Goal: Information Seeking & Learning: Find specific fact

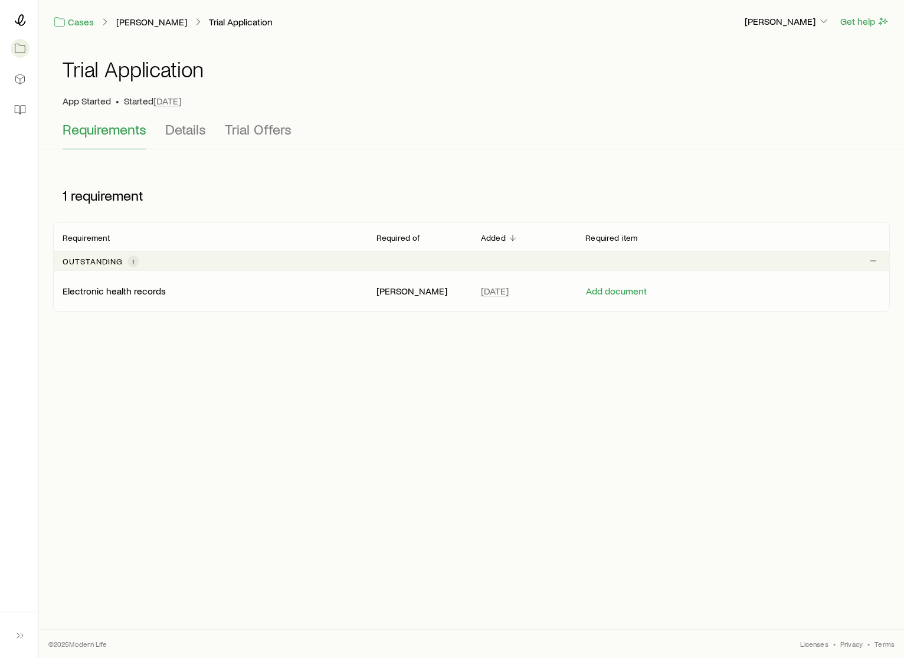
click at [136, 294] on p "Electronic health records" at bounding box center [114, 291] width 103 height 12
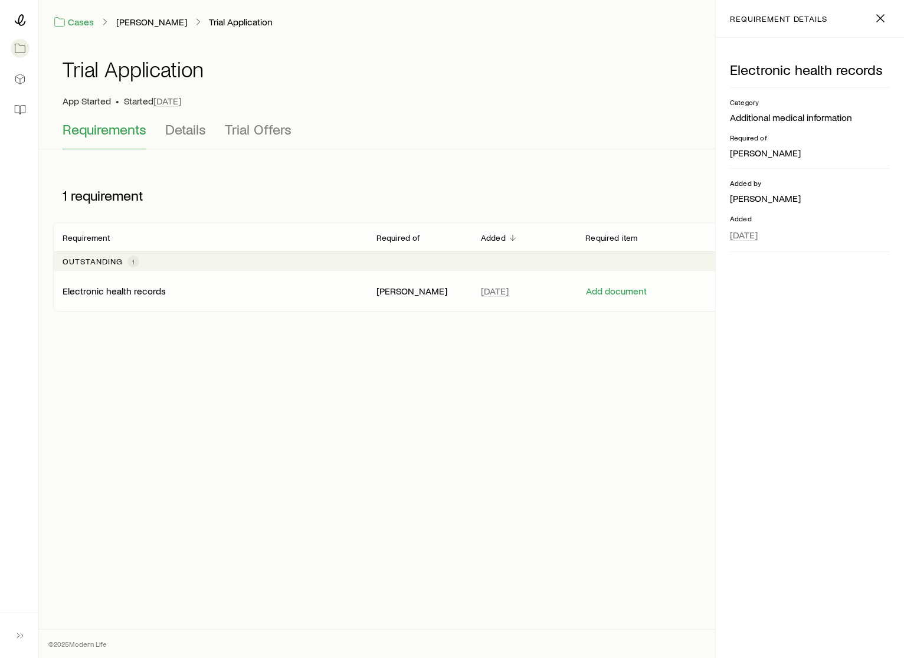
click at [421, 291] on p "[PERSON_NAME]" at bounding box center [419, 291] width 86 height 12
click at [180, 133] on span "Details" at bounding box center [185, 129] width 41 height 17
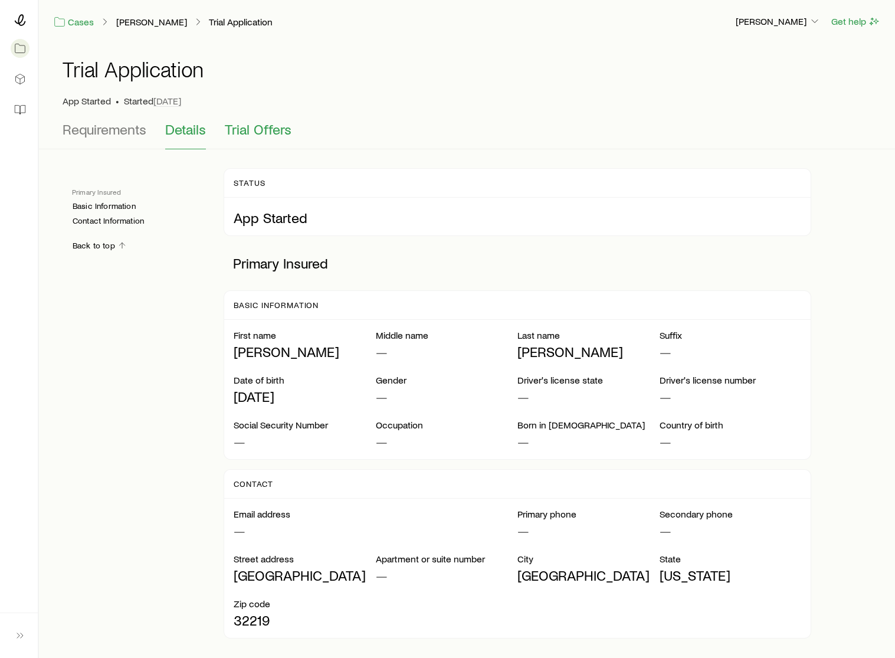
click at [280, 132] on span "Trial Offers" at bounding box center [258, 129] width 67 height 17
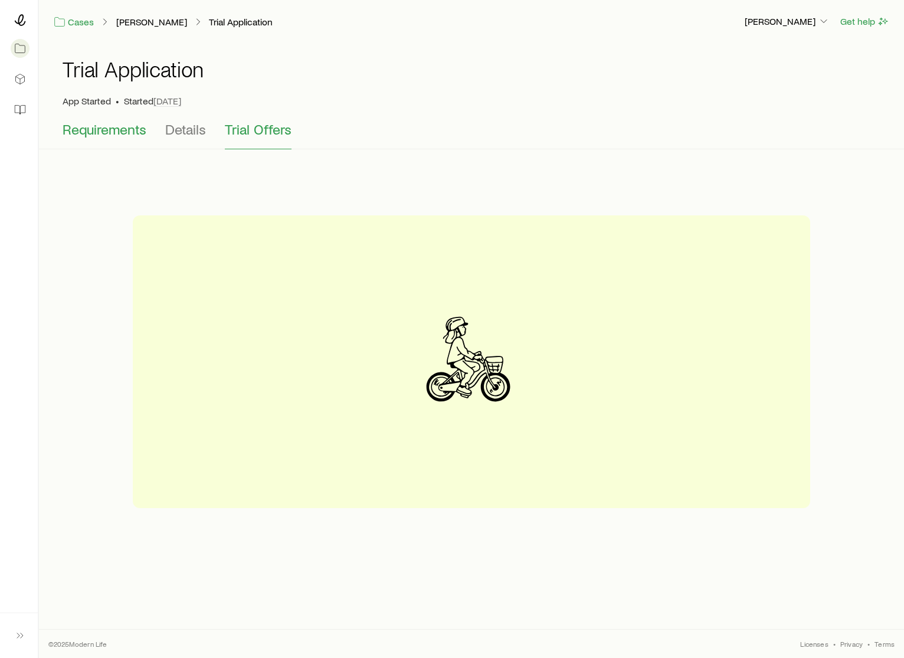
click at [84, 137] on span "Requirements" at bounding box center [105, 129] width 84 height 17
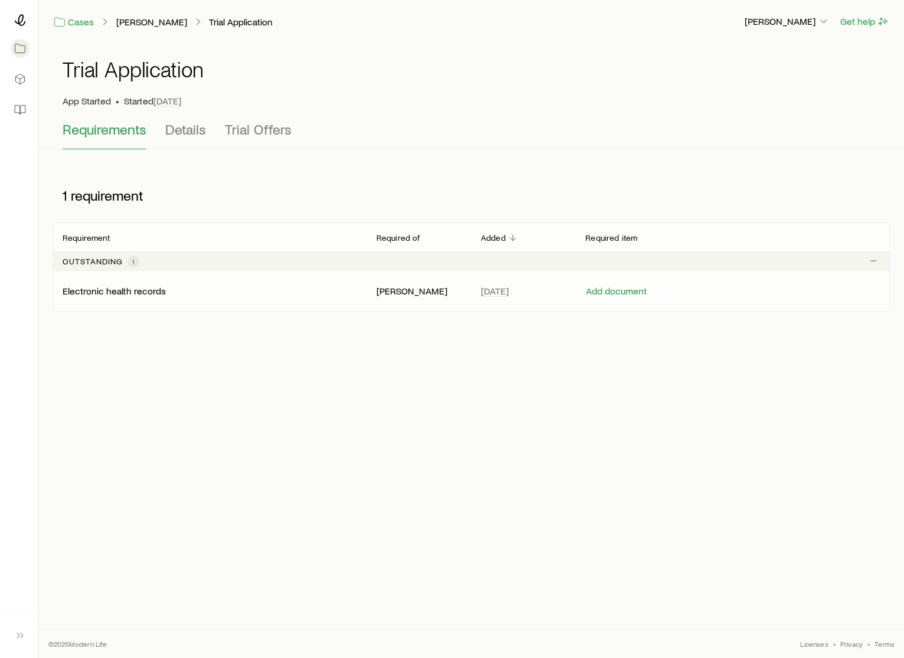
click at [120, 293] on p "Electronic health records" at bounding box center [114, 291] width 103 height 12
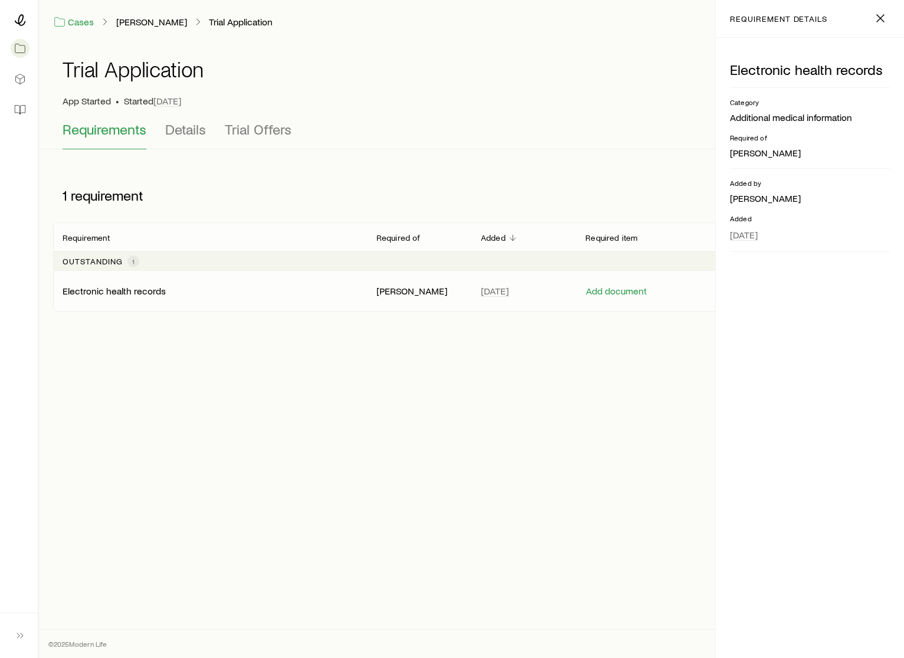
click at [120, 293] on p "Electronic health records" at bounding box center [114, 291] width 103 height 12
click at [873, 18] on icon "button" at bounding box center [880, 18] width 14 height 14
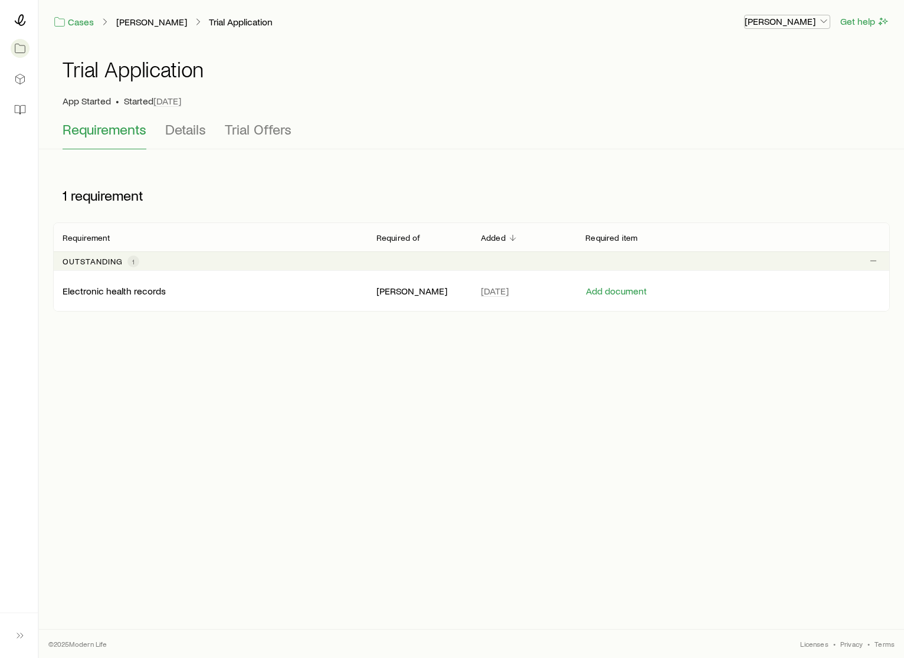
click at [782, 24] on p "[PERSON_NAME]" at bounding box center [786, 21] width 85 height 12
click at [133, 17] on link "[PERSON_NAME]" at bounding box center [152, 22] width 72 height 11
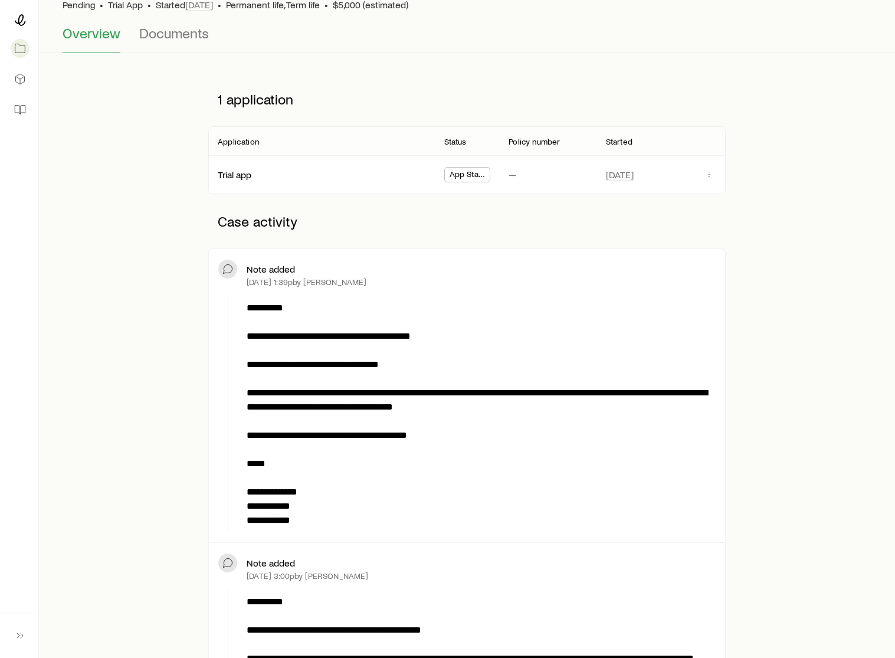
scroll to position [119, 0]
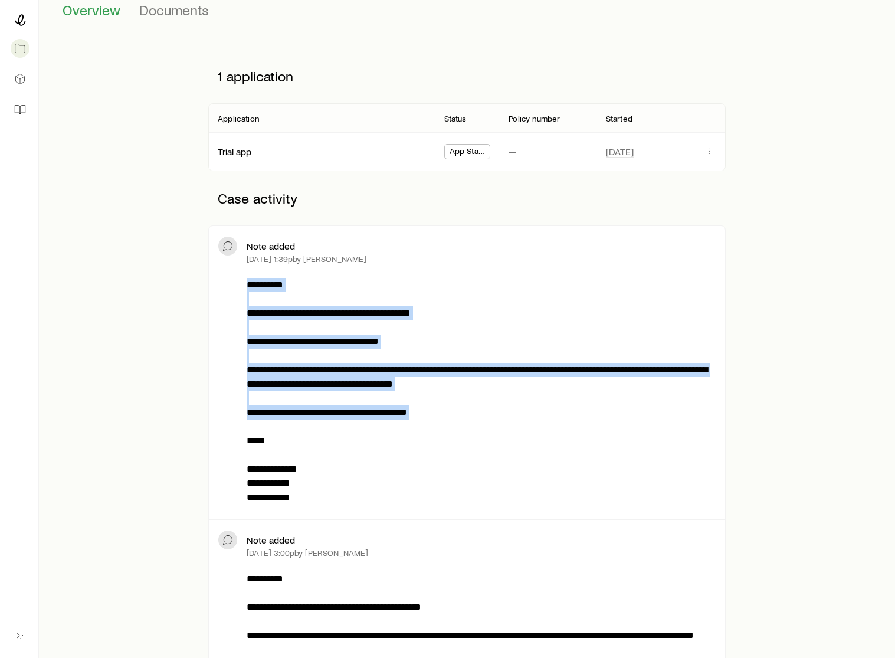
drag, startPoint x: 244, startPoint y: 342, endPoint x: 459, endPoint y: 422, distance: 230.5
click at [459, 422] on div "**********" at bounding box center [479, 391] width 474 height 237
copy p "**********"
